Goal: Find specific page/section: Find specific page/section

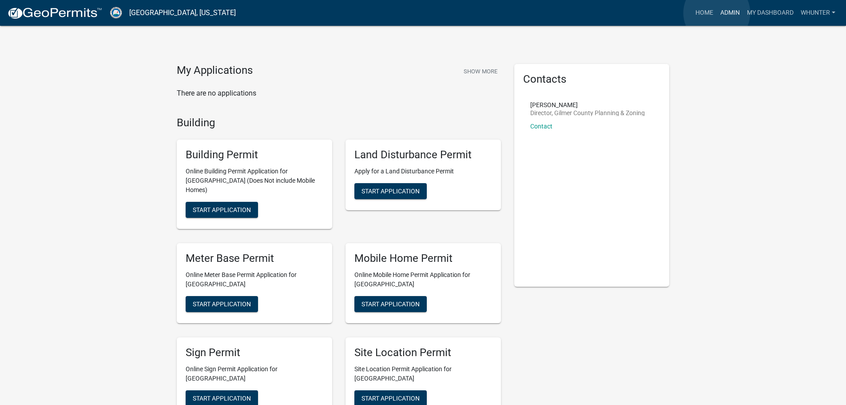
click at [717, 13] on link "Admin" at bounding box center [730, 12] width 27 height 17
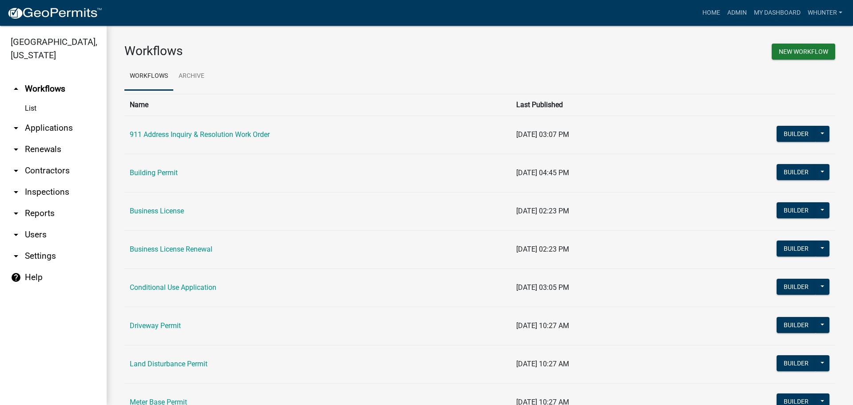
click at [68, 133] on link "arrow_drop_down Applications" at bounding box center [53, 127] width 107 height 21
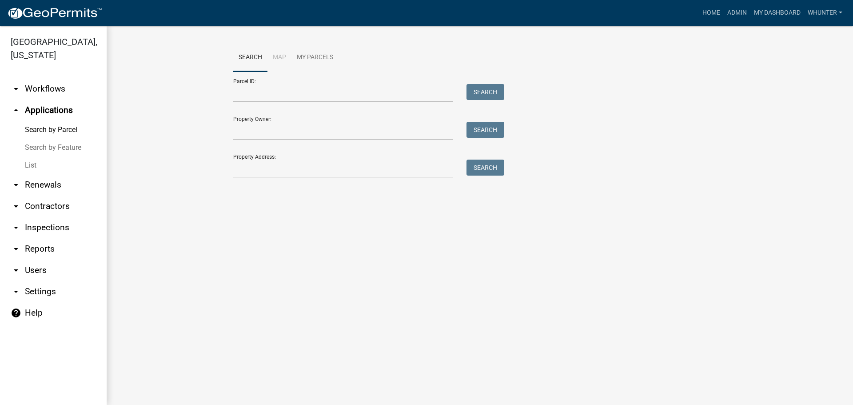
click at [56, 161] on link "List" at bounding box center [53, 165] width 107 height 18
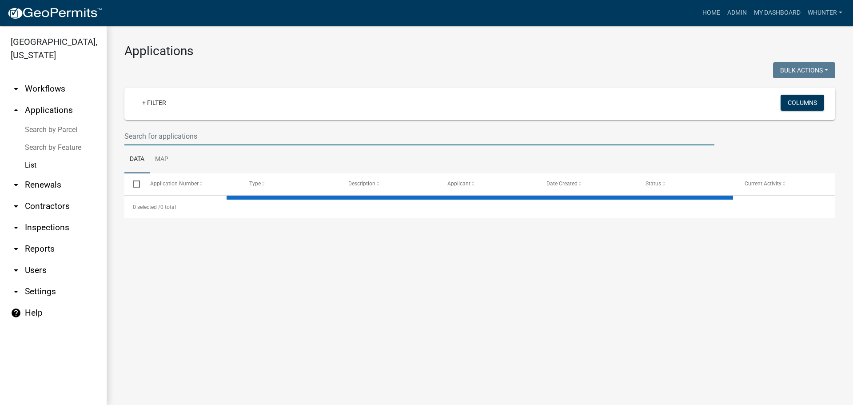
click at [268, 130] on input "text" at bounding box center [419, 136] width 590 height 18
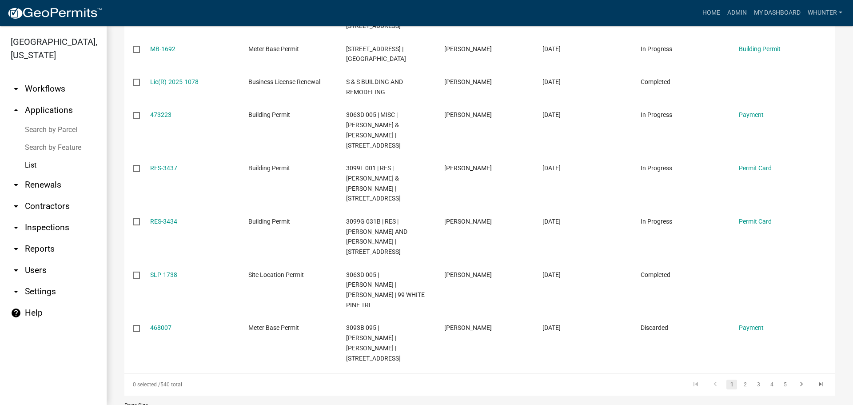
scroll to position [283, 0]
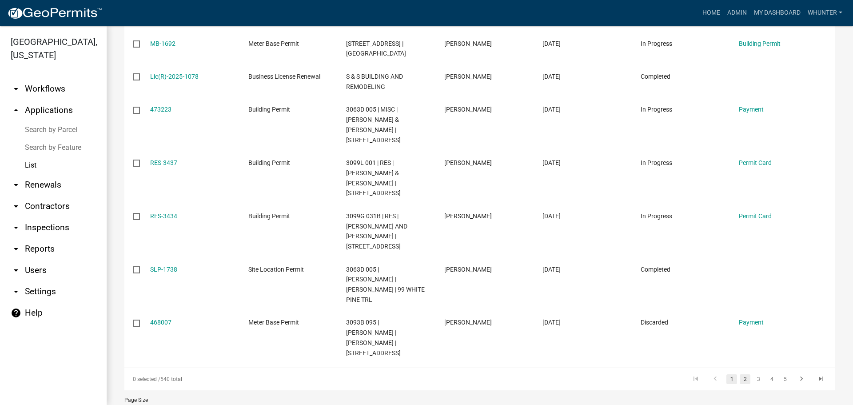
click at [743, 374] on link "2" at bounding box center [745, 379] width 11 height 10
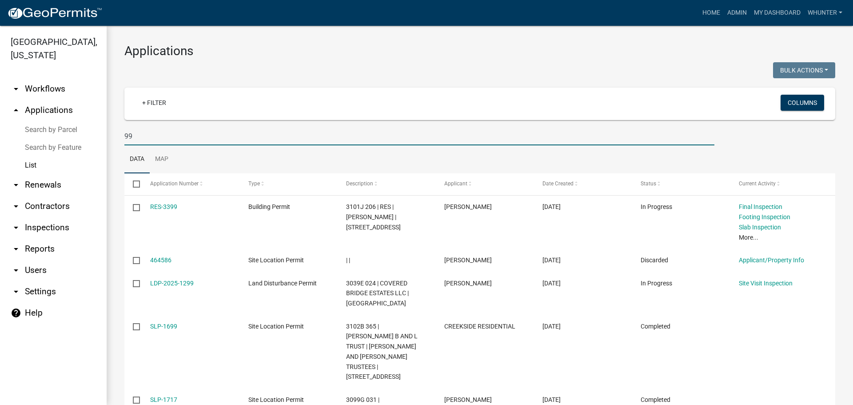
drag, startPoint x: 158, startPoint y: 134, endPoint x: 91, endPoint y: 113, distance: 70.6
click at [0, 100] on div "[GEOGRAPHIC_DATA], [US_STATE] arrow_drop_down Workflows List arrow_drop_up Appl…" at bounding box center [426, 215] width 853 height 379
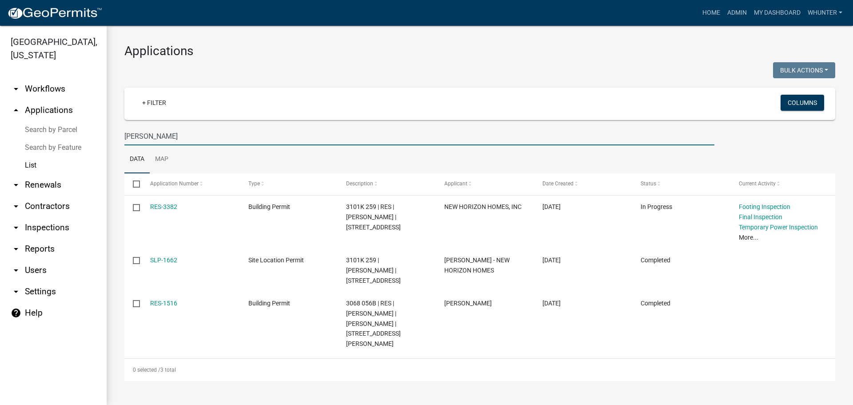
type input "[PERSON_NAME]"
